Goal: Navigation & Orientation: Understand site structure

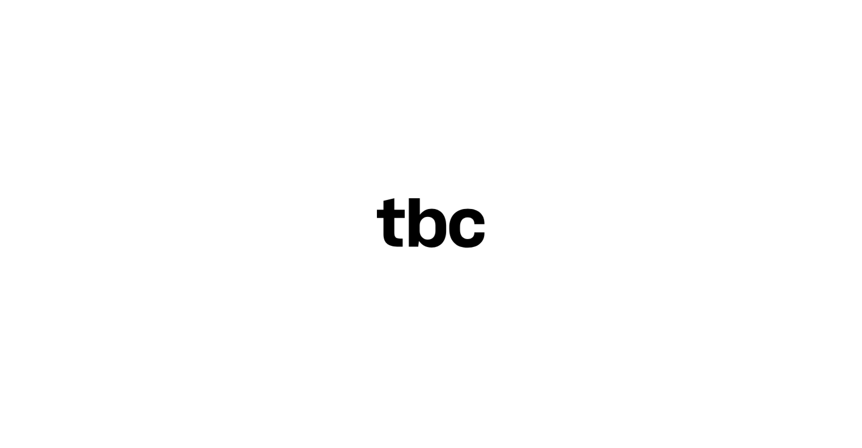
scroll to position [20, 0]
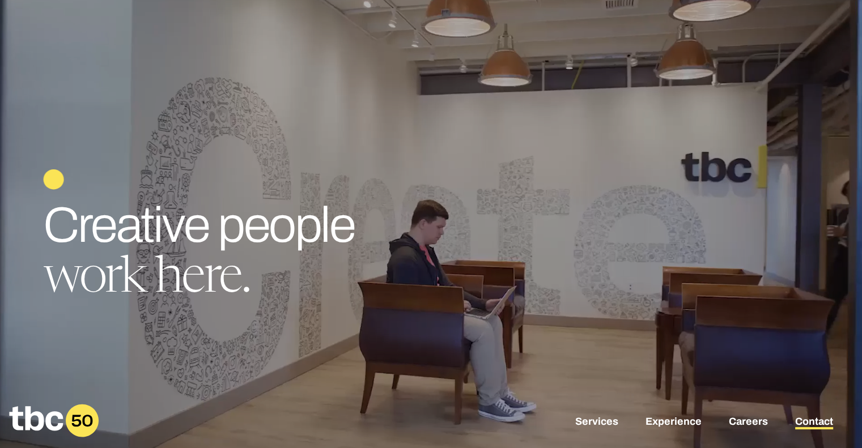
click at [795, 421] on link "Contact" at bounding box center [814, 423] width 38 height 14
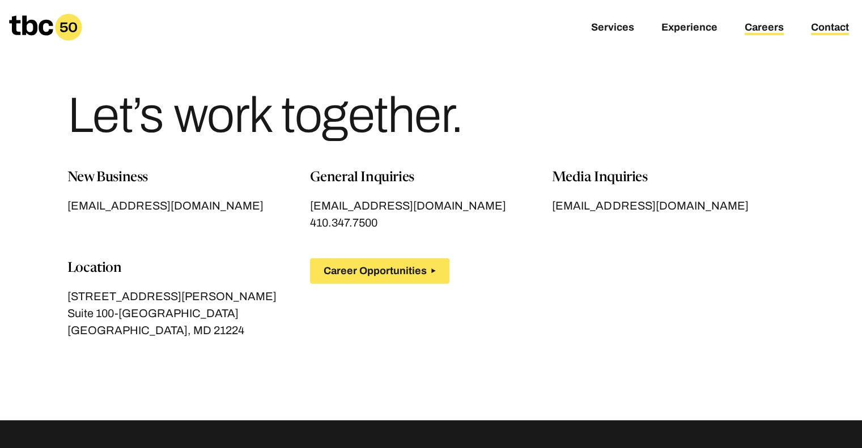
click at [756, 33] on link "Careers" at bounding box center [763, 29] width 39 height 14
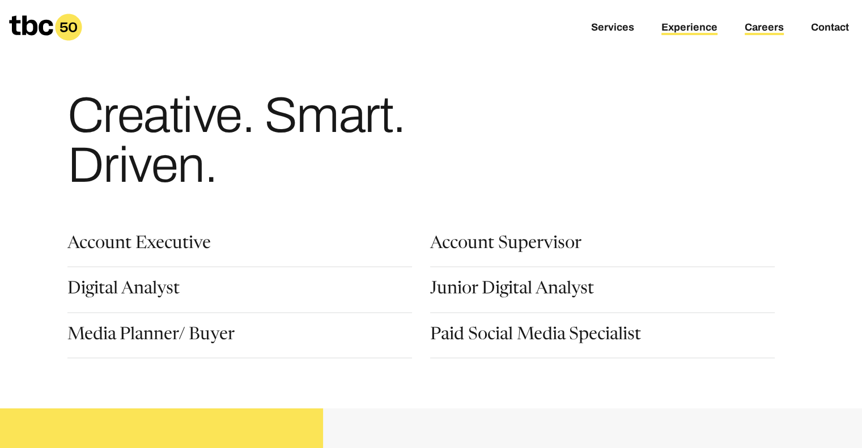
click at [675, 31] on link "Experience" at bounding box center [689, 29] width 56 height 14
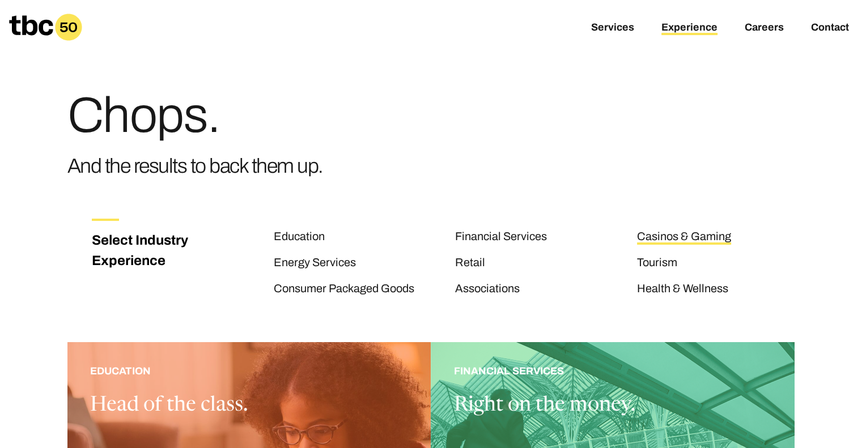
click at [659, 238] on link "Casinos & Gaming" at bounding box center [684, 237] width 94 height 15
